Goal: Information Seeking & Learning: Learn about a topic

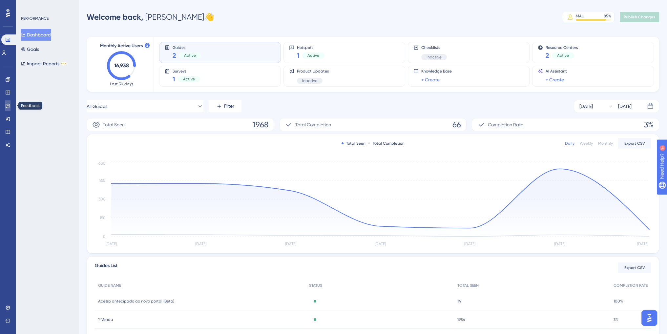
click at [6, 103] on icon at bounding box center [7, 105] width 5 height 5
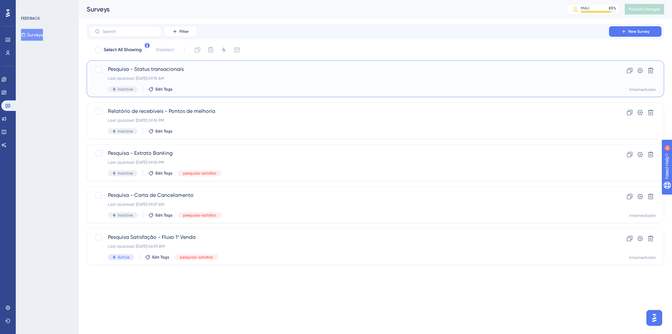
click at [173, 66] on span "Pesquisa - Status transacionais" at bounding box center [349, 69] width 482 height 8
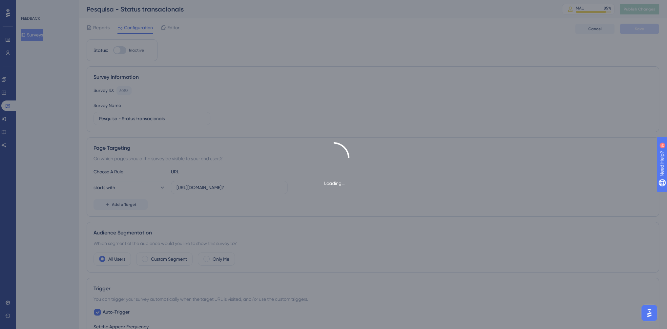
click at [96, 29] on div "Loading..." at bounding box center [333, 164] width 667 height 329
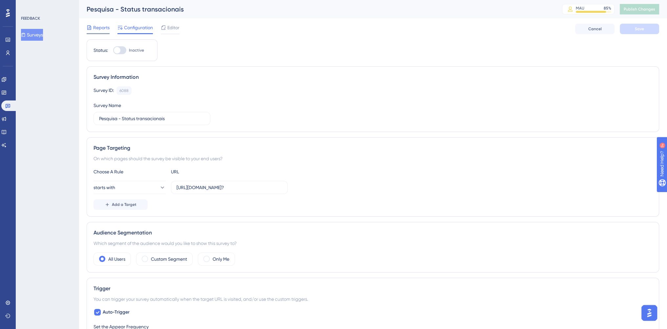
click at [96, 30] on span "Reports" at bounding box center [101, 28] width 16 height 8
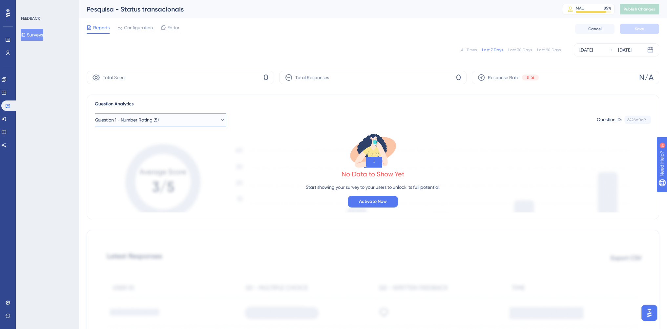
click at [170, 117] on button "Question 1 - Number Rating (5)" at bounding box center [160, 119] width 131 height 13
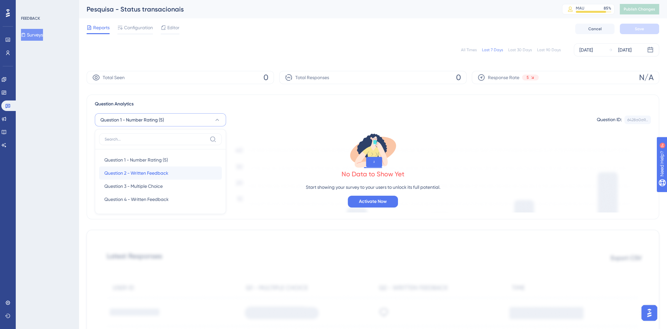
click at [156, 170] on span "Question 2 - Written Feedback" at bounding box center [136, 173] width 64 height 8
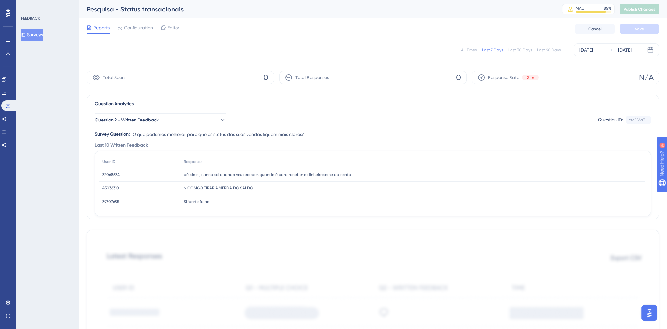
click at [471, 50] on div "All Times" at bounding box center [469, 49] width 16 height 5
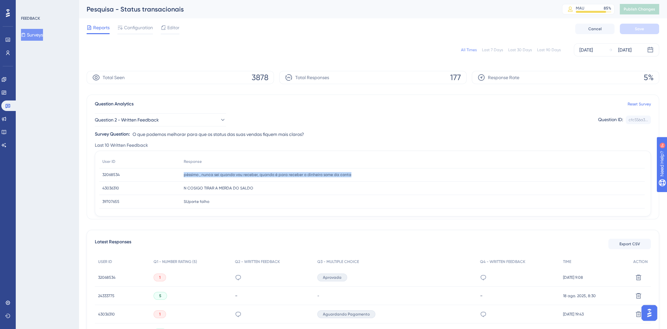
drag, startPoint x: 175, startPoint y: 176, endPoint x: 373, endPoint y: 175, distance: 197.1
click at [0, 0] on div "32068534 32068534 péssimo , nunca sei quando vou receber, quando é para receber…" at bounding box center [0, 0] width 0 height 0
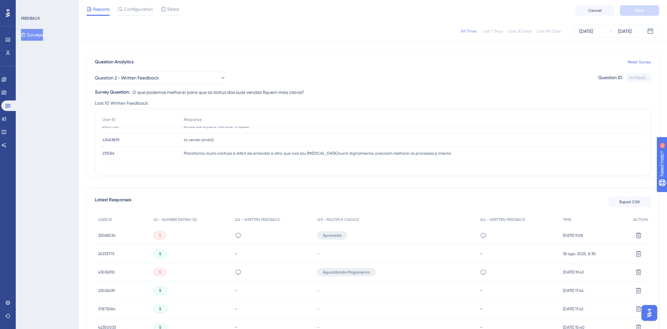
scroll to position [33, 0]
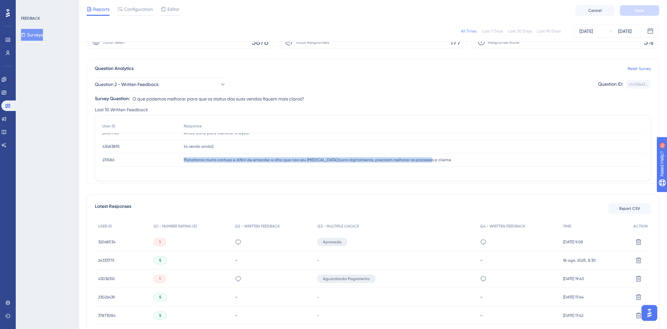
drag, startPoint x: 178, startPoint y: 158, endPoint x: 435, endPoint y: 157, distance: 256.8
click at [0, 0] on div "231586 231586 Plataforma muito confusa e dificil de entender e olha que nao sou…" at bounding box center [0, 0] width 0 height 0
copy div "231586 Plataforma muito confusa e dificil de entender e olha que nao sou [MEDIC…"
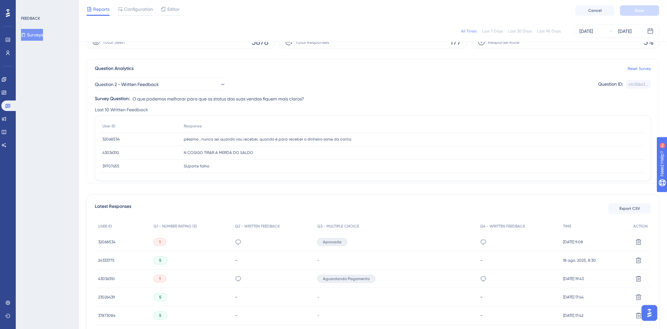
scroll to position [0, 0]
drag, startPoint x: 357, startPoint y: 138, endPoint x: 174, endPoint y: 139, distance: 182.4
click at [0, 0] on div "32068534 32068534 péssimo , nunca sei quando vou receber, quando é para receber…" at bounding box center [0, 0] width 0 height 0
copy div "32068534 péssimo , nunca sei quando vou receber, quando é para receber o dinhei…"
click at [219, 86] on icon at bounding box center [222, 84] width 7 height 7
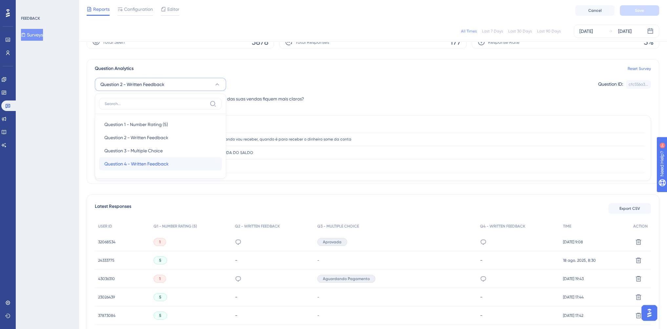
click at [168, 160] on span "Question 4 - Written Feedback" at bounding box center [136, 164] width 64 height 8
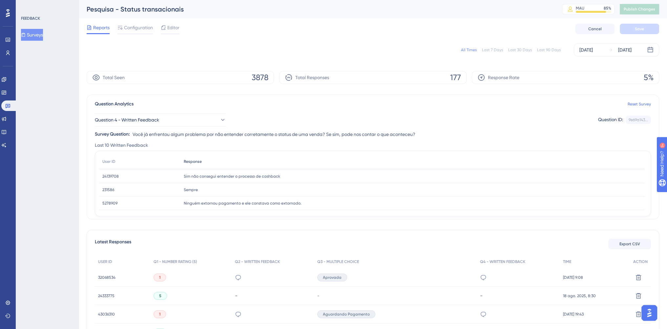
scroll to position [98, 0]
drag, startPoint x: 303, startPoint y: 183, endPoint x: 173, endPoint y: 185, distance: 129.9
click at [0, 0] on div "27450248 27450248 Quanto ao monitoramento, não fica explicito o motivo desse st…" at bounding box center [0, 0] width 0 height 0
copy div "27450248 Quanto ao monitoramento, não fica explicito o motivo desse status"
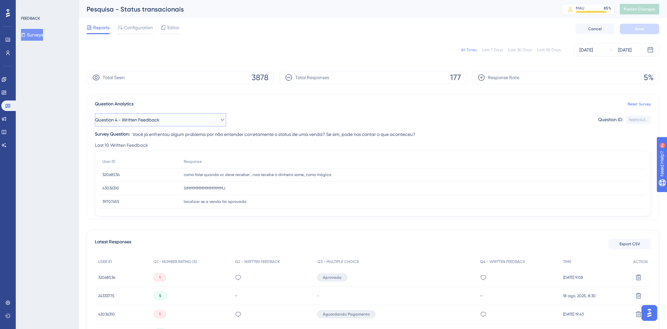
click at [219, 121] on icon at bounding box center [222, 119] width 7 height 7
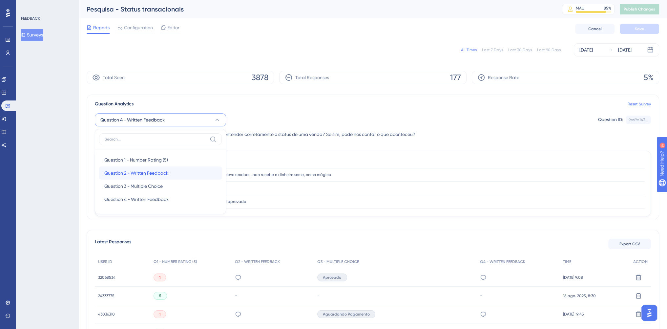
click at [169, 177] on div "Question 2 - Written Feedback Question 2 - Written Feedback" at bounding box center [160, 172] width 112 height 13
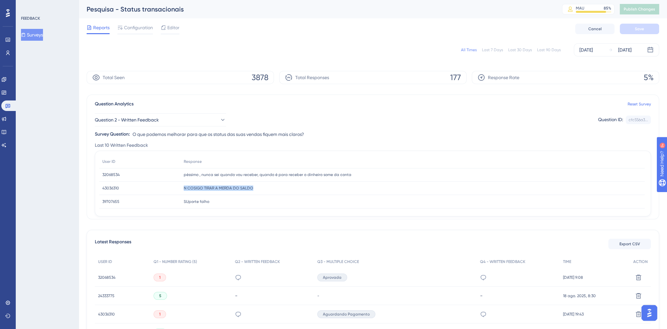
drag, startPoint x: 253, startPoint y: 188, endPoint x: 170, endPoint y: 189, distance: 83.3
click at [0, 0] on div "43036310 43036310 N COSIGO TIRAR A MERDA DO SALDO N COSIGO TIRAR A MERDA DO SAL…" at bounding box center [0, 0] width 0 height 0
click at [240, 175] on span "péssimo , nunca sei quando vou receber, quando é para receber o dinheiro some d…" at bounding box center [268, 174] width 168 height 5
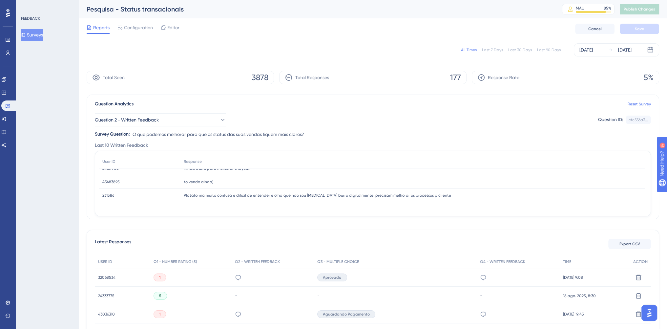
click at [457, 100] on div "Question Analytics Reset Survey" at bounding box center [373, 104] width 556 height 8
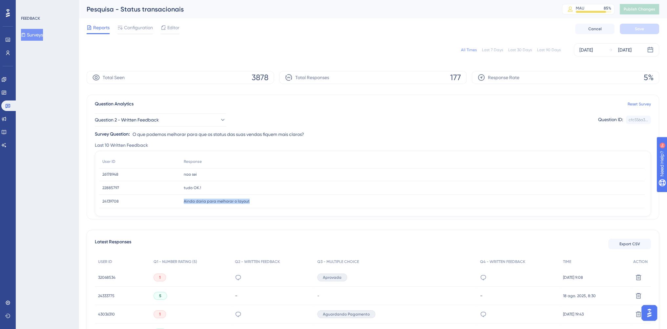
drag, startPoint x: 261, startPoint y: 201, endPoint x: 178, endPoint y: 203, distance: 83.7
click at [0, 0] on div "24139708 24139708 Ainda daria para melhorar o layout Ainda daria para melhorar …" at bounding box center [0, 0] width 0 height 0
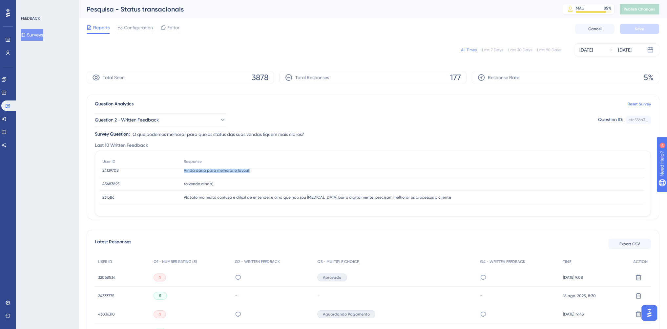
scroll to position [66, 0]
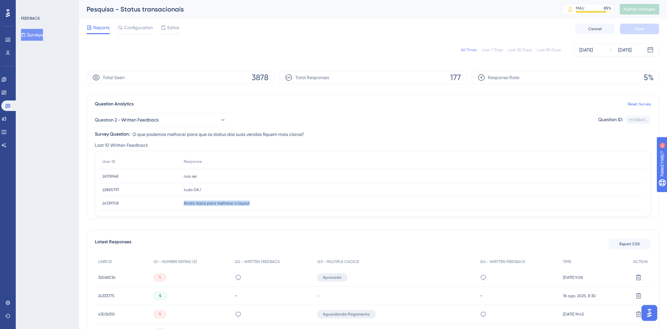
copy div "24139708 Ainda daria para melhorar o layout"
click at [470, 48] on div "All Times" at bounding box center [469, 49] width 16 height 5
click at [593, 51] on div "[DATE]" at bounding box center [585, 50] width 13 height 8
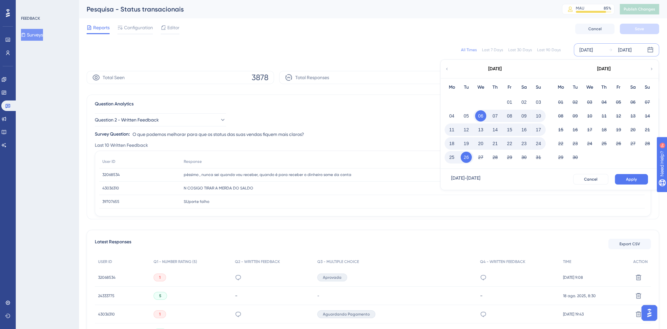
click at [481, 116] on button "06" at bounding box center [480, 115] width 11 height 11
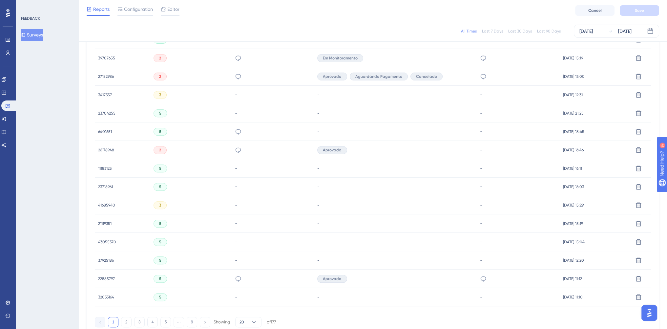
scroll to position [367, 0]
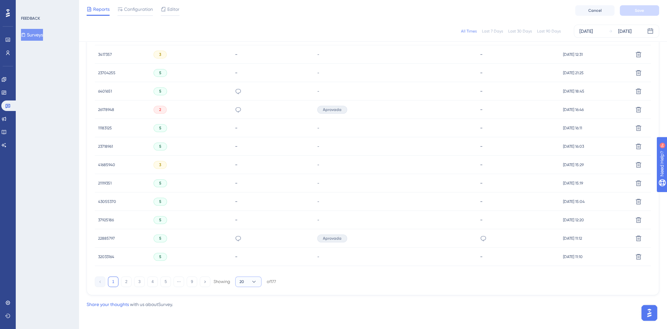
click at [240, 280] on span "20" at bounding box center [241, 281] width 5 height 5
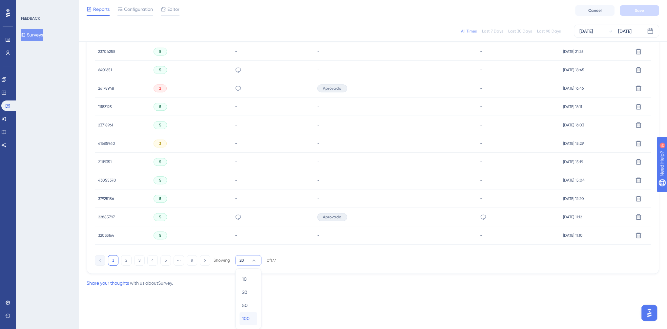
click at [252, 316] on div "100 100" at bounding box center [248, 318] width 12 height 13
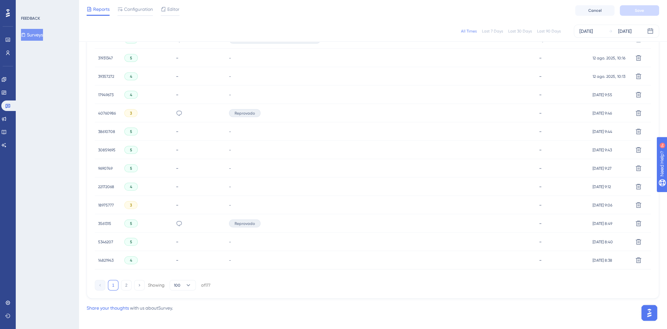
scroll to position [1836, 0]
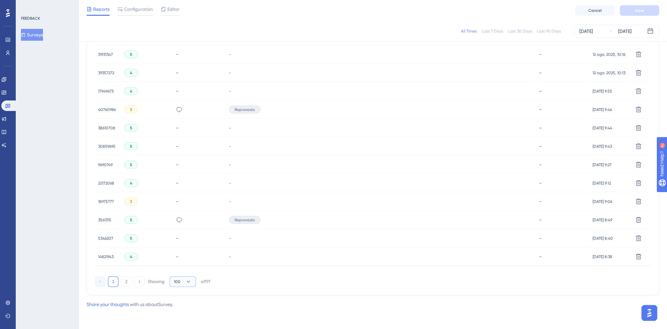
click at [180, 281] on span "100" at bounding box center [177, 281] width 7 height 5
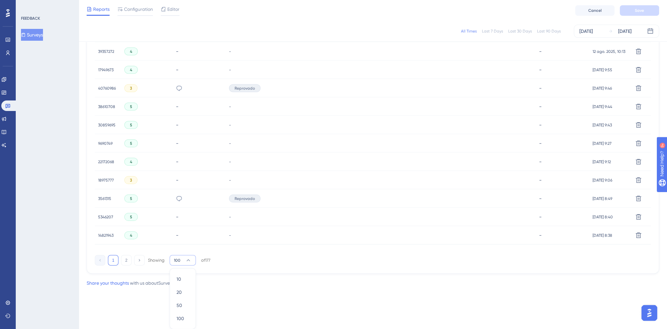
click at [255, 260] on div "1 2 Showing 100 10 10 20 20 50 50 100 100 of 177" at bounding box center [373, 258] width 556 height 13
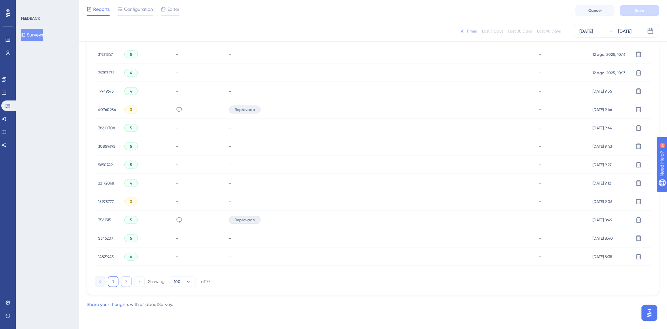
click at [125, 277] on button "2" at bounding box center [126, 281] width 10 height 10
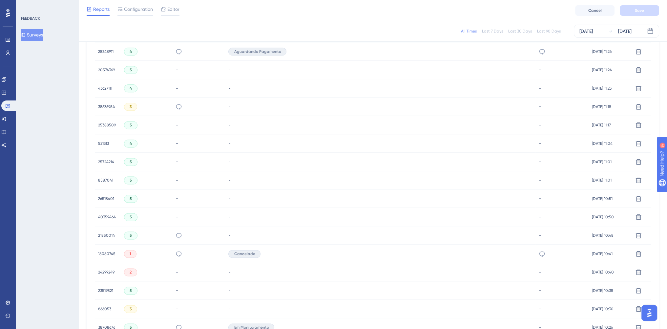
scroll to position [1414, 0]
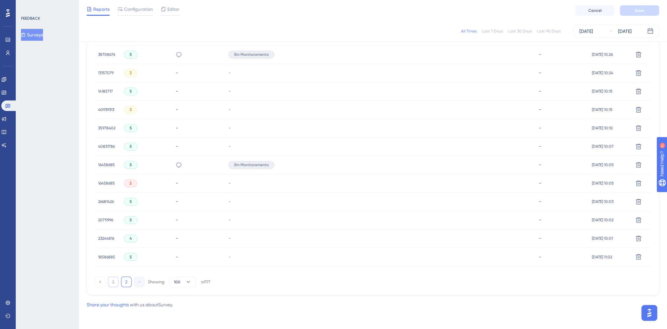
click at [114, 281] on button "1" at bounding box center [113, 281] width 10 height 10
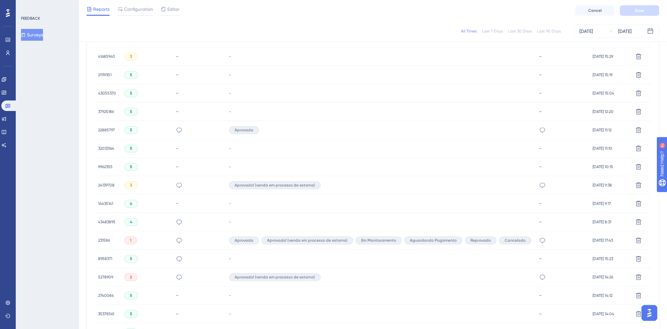
scroll to position [0, 0]
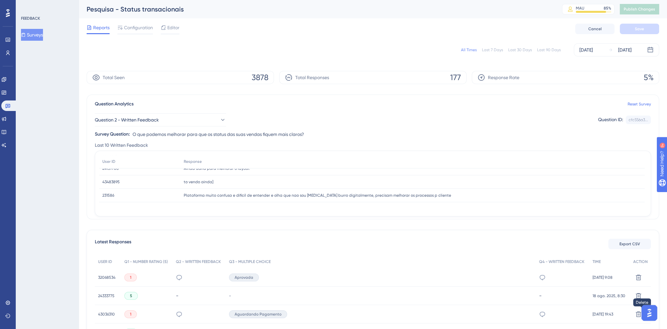
click at [425, 149] on div "Last 10 Written Feedback" at bounding box center [373, 145] width 556 height 8
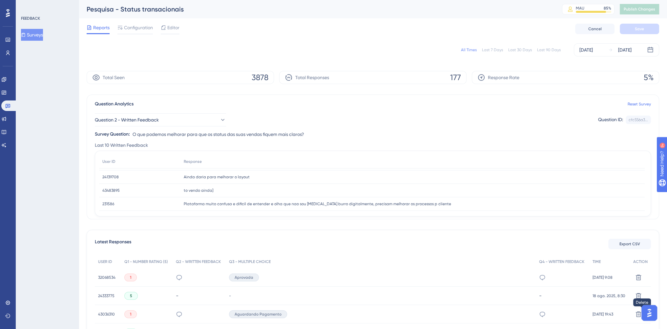
scroll to position [100, 0]
